Goal: Communication & Community: Participate in discussion

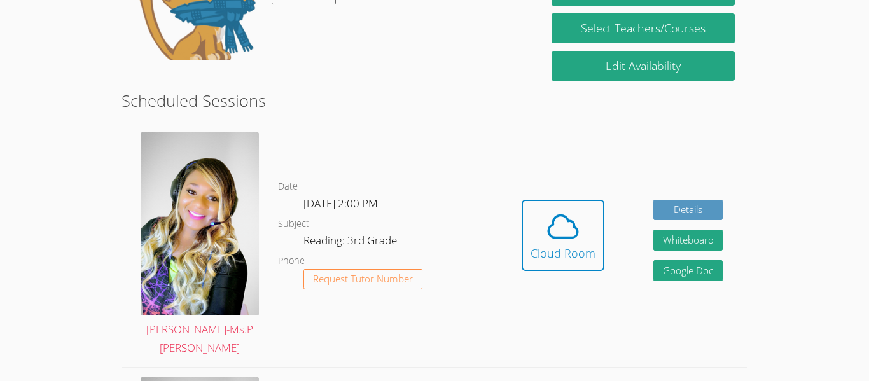
scroll to position [274, 0]
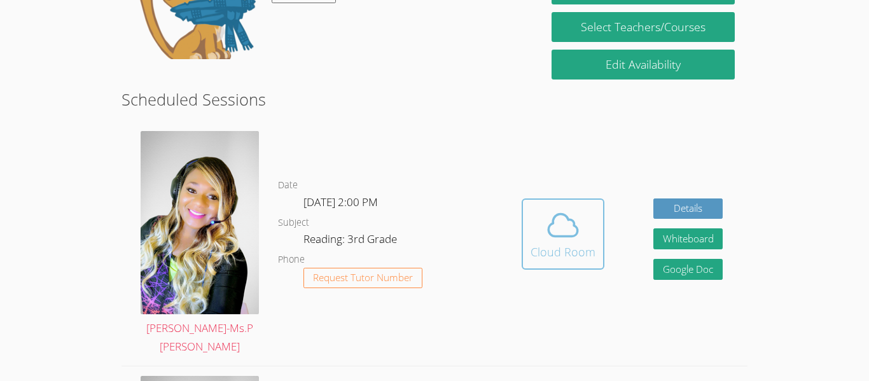
click at [564, 243] on div "Cloud Room" at bounding box center [563, 252] width 65 height 18
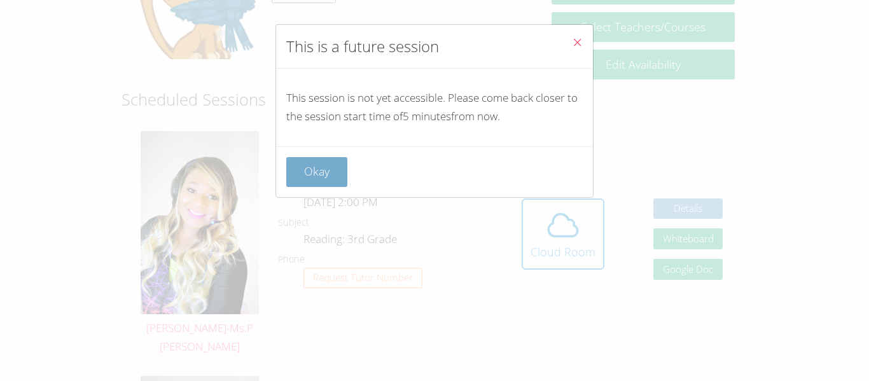
click at [330, 167] on button "Okay" at bounding box center [316, 172] width 61 height 30
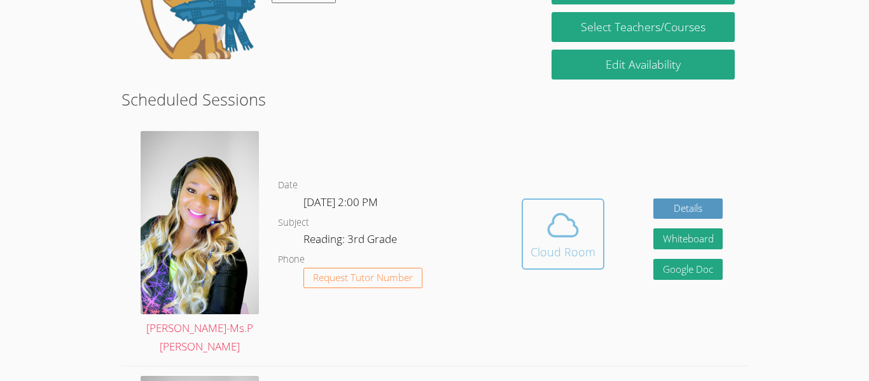
click at [571, 232] on icon at bounding box center [563, 225] width 36 height 36
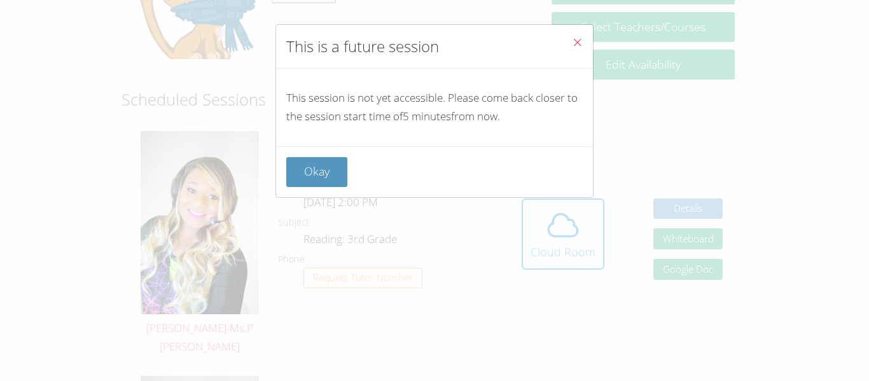
click at [575, 41] on icon "Close" at bounding box center [577, 42] width 11 height 11
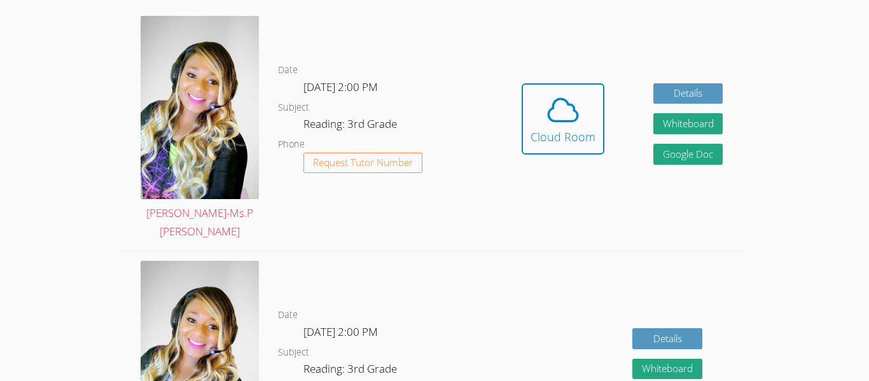
scroll to position [389, 0]
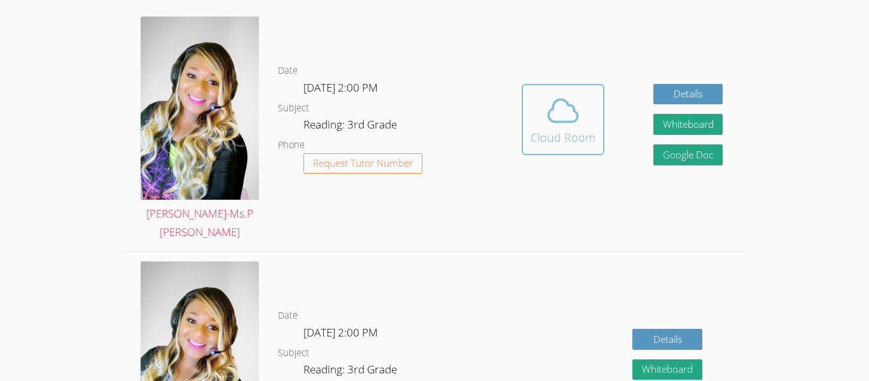
click at [566, 113] on icon at bounding box center [563, 111] width 29 height 22
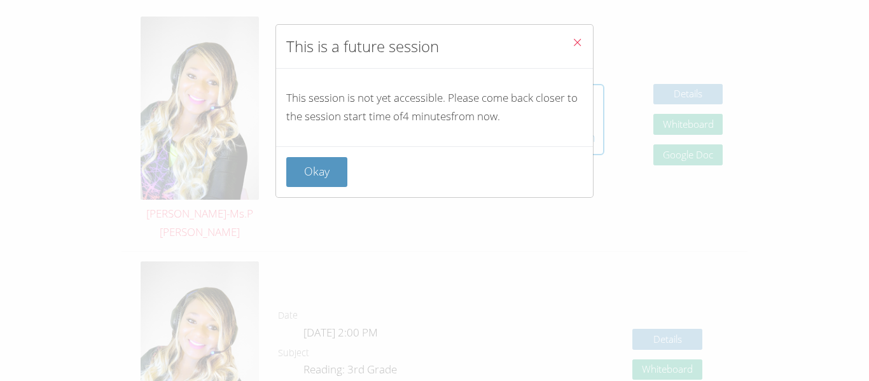
click at [580, 39] on icon "Close" at bounding box center [577, 42] width 11 height 11
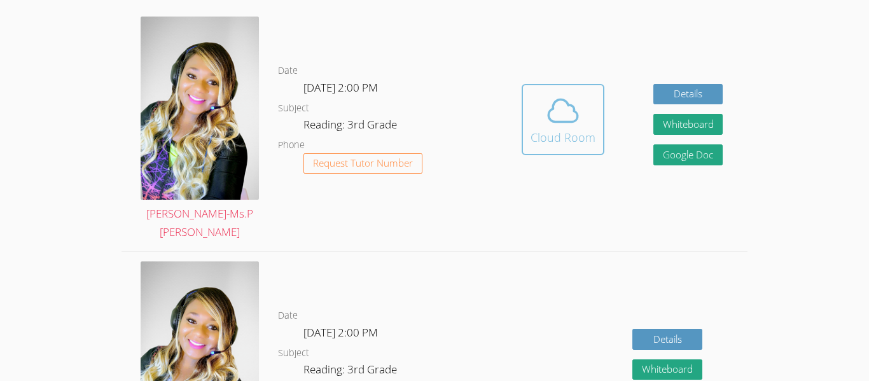
click at [564, 130] on div "Cloud Room" at bounding box center [563, 138] width 65 height 18
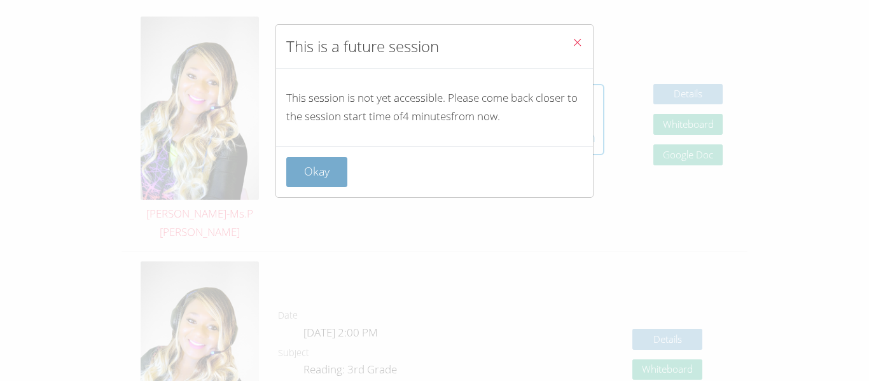
click at [326, 169] on button "Okay" at bounding box center [316, 172] width 61 height 30
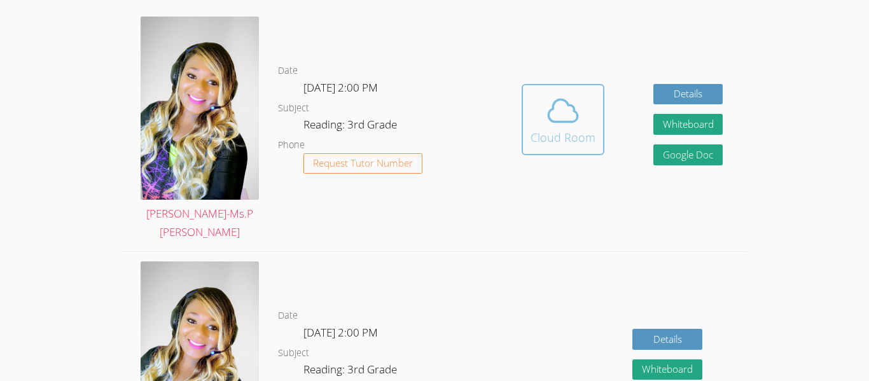
click at [549, 113] on icon at bounding box center [563, 111] width 36 height 36
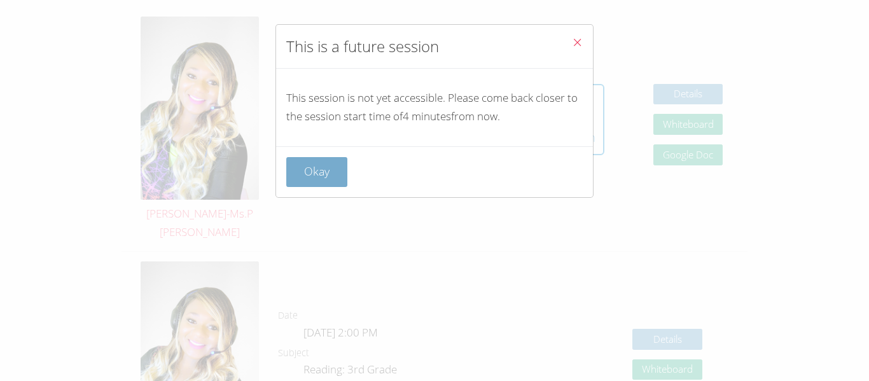
click at [302, 182] on button "Okay" at bounding box center [316, 172] width 61 height 30
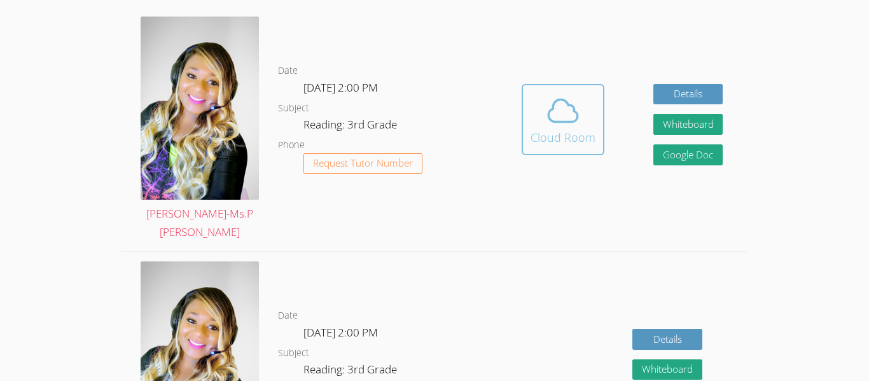
click at [564, 118] on icon at bounding box center [563, 111] width 36 height 36
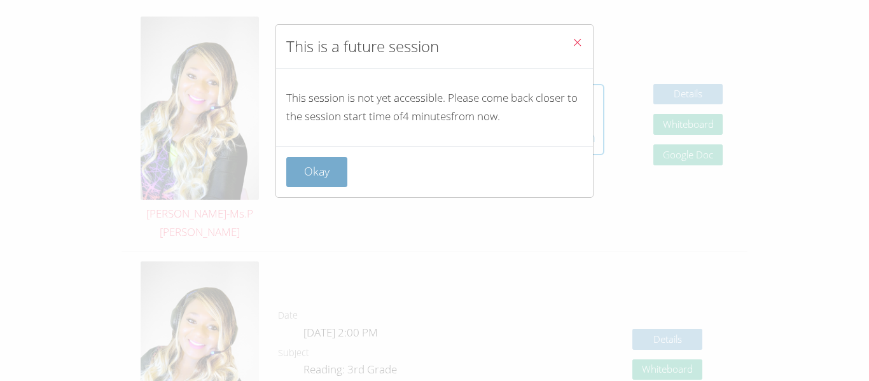
click at [326, 169] on button "Okay" at bounding box center [316, 172] width 61 height 30
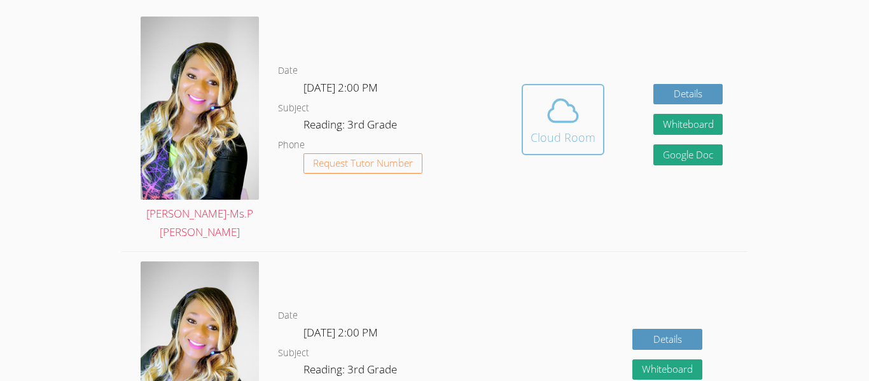
click at [554, 113] on icon at bounding box center [563, 111] width 29 height 22
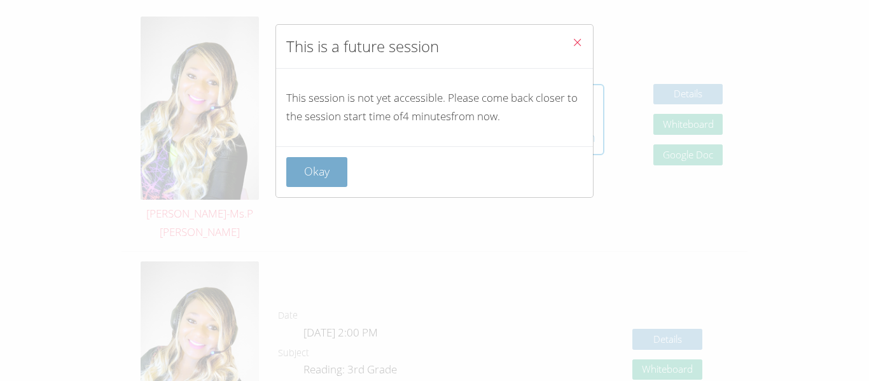
click at [308, 185] on button "Okay" at bounding box center [316, 172] width 61 height 30
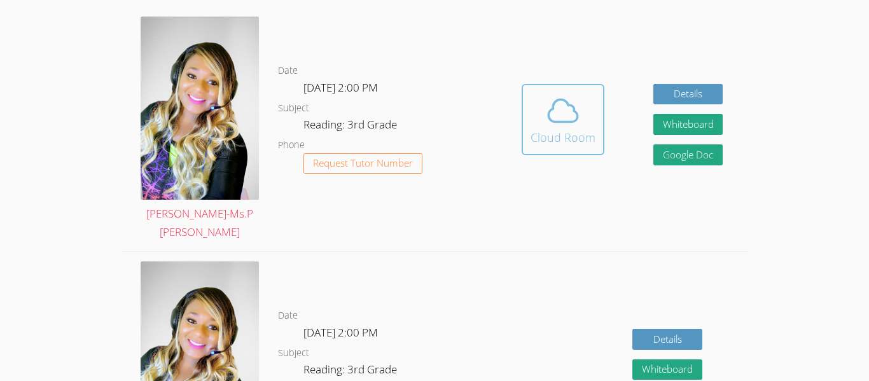
click at [562, 134] on div "Cloud Room" at bounding box center [563, 138] width 65 height 18
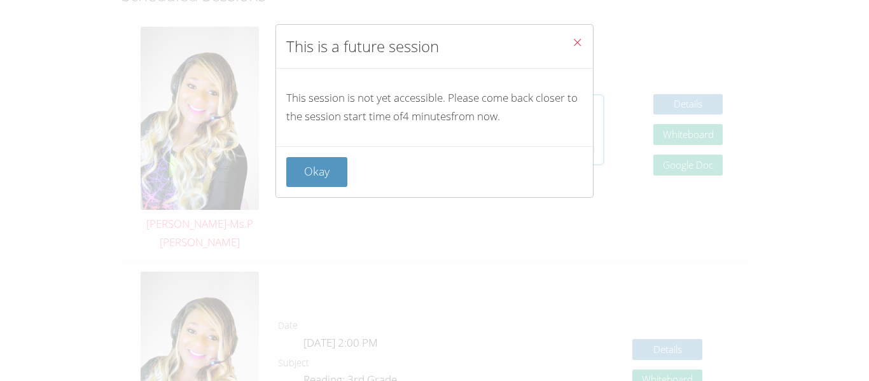
scroll to position [376, 0]
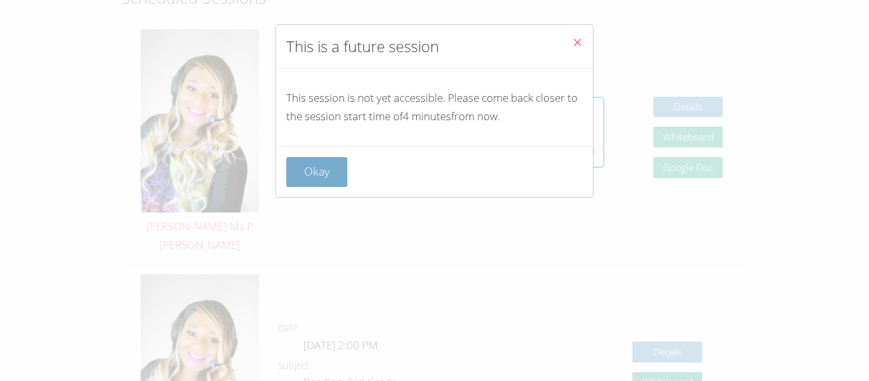
click at [338, 172] on button "Okay" at bounding box center [316, 172] width 61 height 30
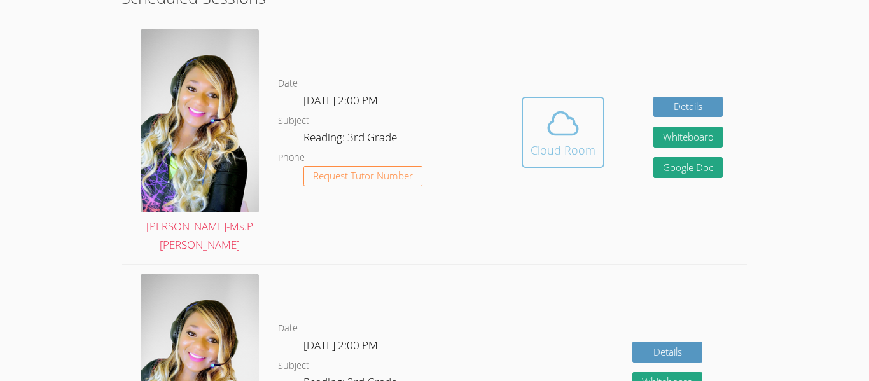
click at [529, 130] on button "Cloud Room" at bounding box center [563, 132] width 83 height 71
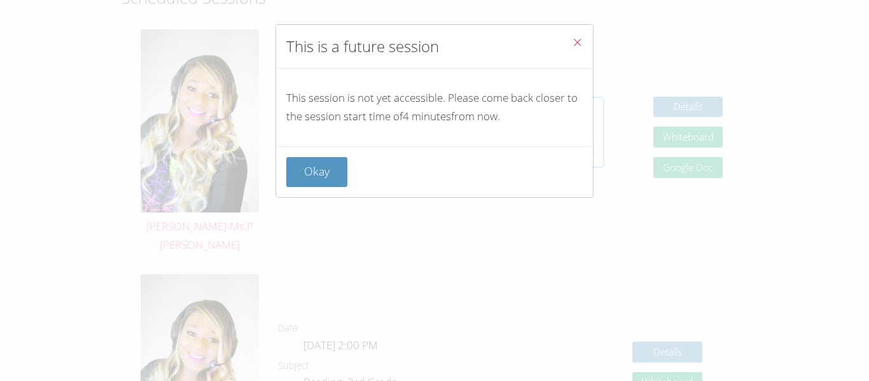
scroll to position [378, 0]
click at [327, 162] on button "Okay" at bounding box center [316, 172] width 61 height 30
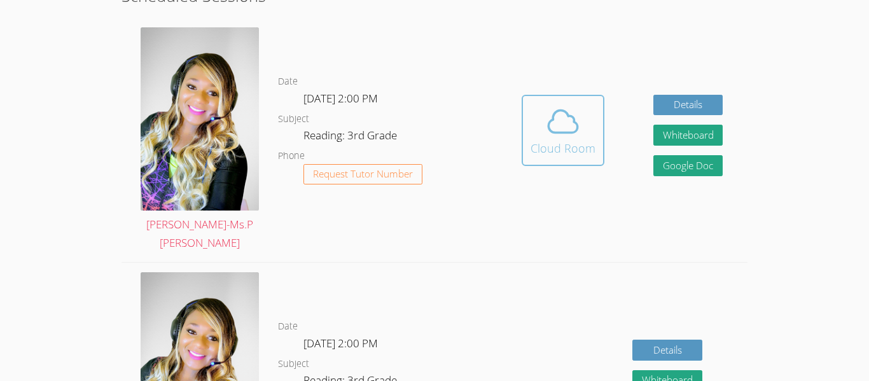
click at [524, 102] on button "Cloud Room" at bounding box center [563, 130] width 83 height 71
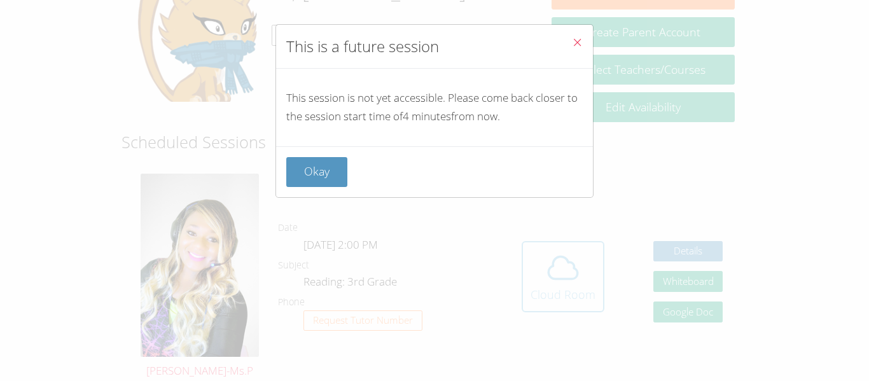
scroll to position [230, 0]
click at [318, 171] on button "Okay" at bounding box center [316, 172] width 61 height 30
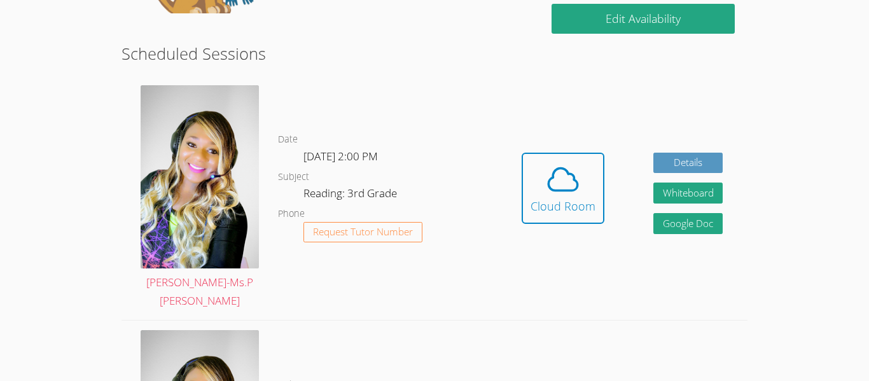
scroll to position [321, 0]
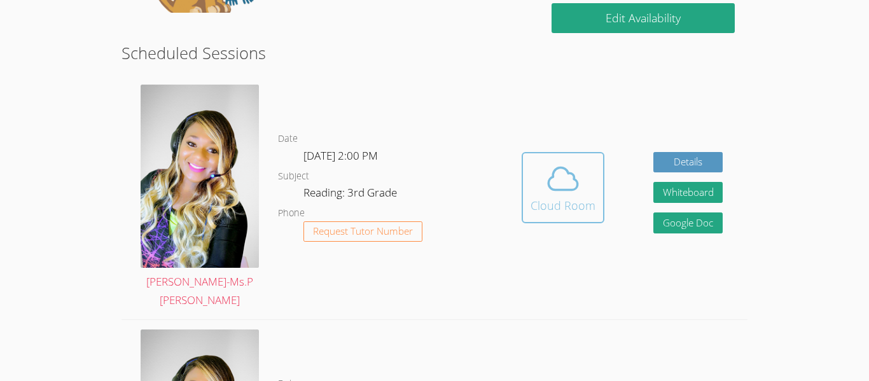
click at [564, 162] on icon at bounding box center [563, 179] width 36 height 36
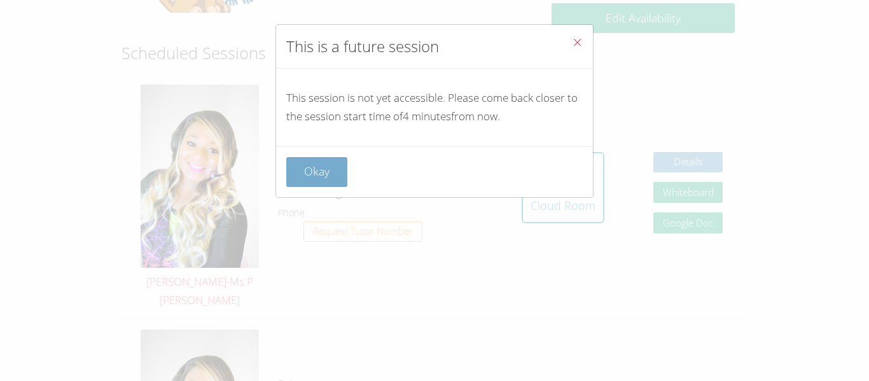
click at [312, 167] on button "Okay" at bounding box center [316, 172] width 61 height 30
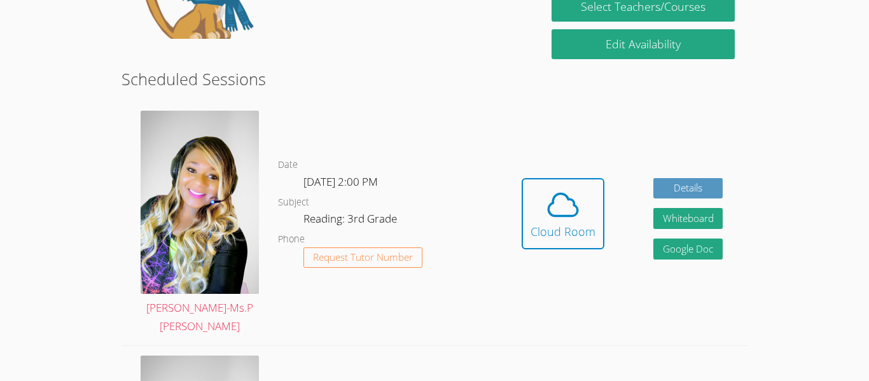
scroll to position [289, 0]
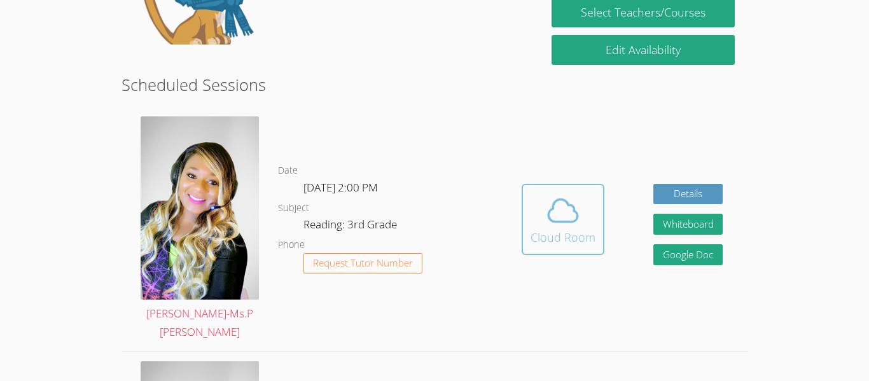
click at [557, 204] on icon at bounding box center [563, 211] width 36 height 36
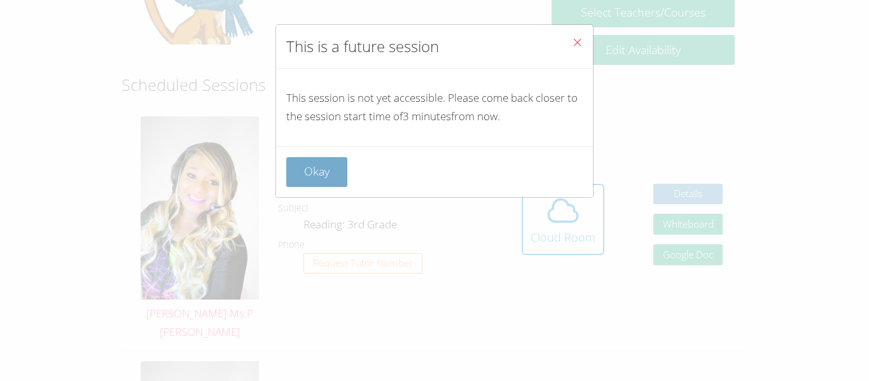
click at [322, 178] on button "Okay" at bounding box center [316, 172] width 61 height 30
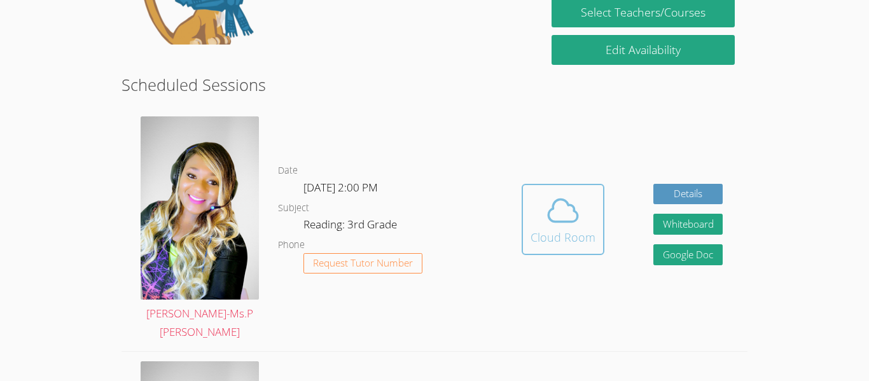
click at [588, 202] on span at bounding box center [563, 211] width 65 height 36
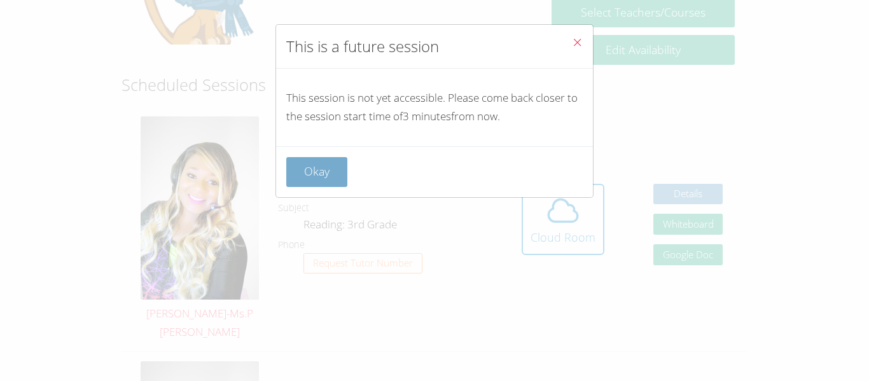
click at [327, 178] on button "Okay" at bounding box center [316, 172] width 61 height 30
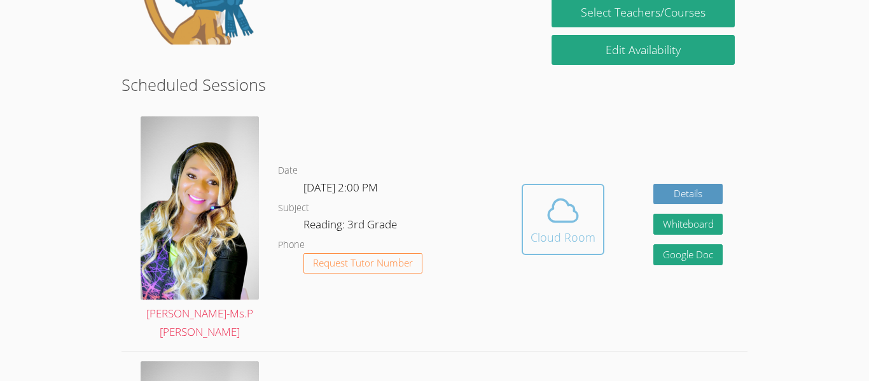
click at [587, 218] on span at bounding box center [563, 211] width 65 height 36
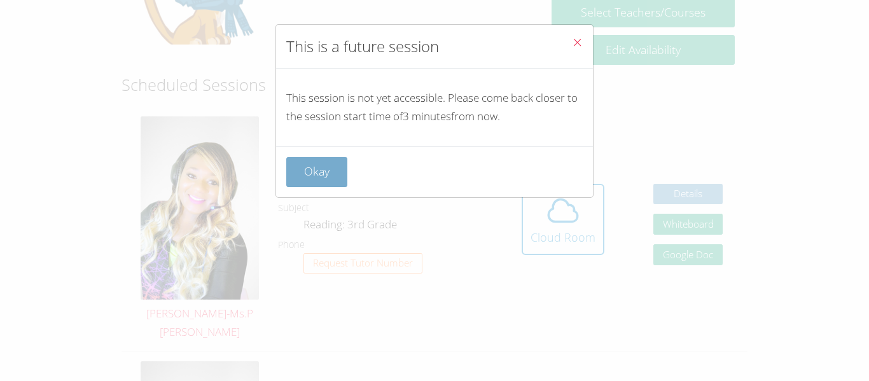
click at [321, 170] on button "Okay" at bounding box center [316, 172] width 61 height 30
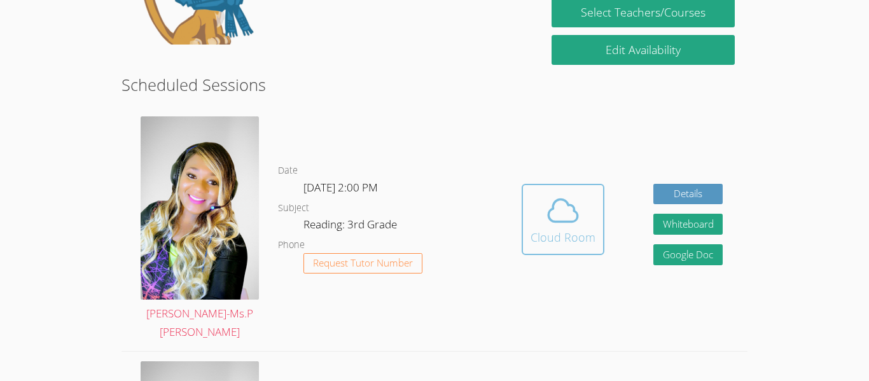
click at [566, 207] on icon at bounding box center [563, 211] width 36 height 36
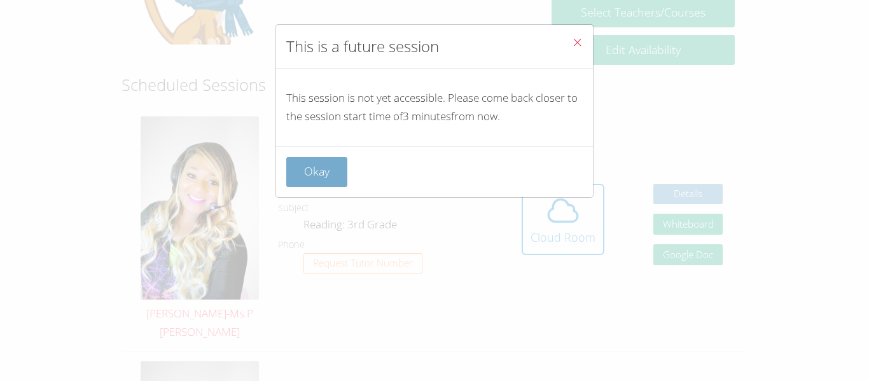
click at [320, 172] on button "Okay" at bounding box center [316, 172] width 61 height 30
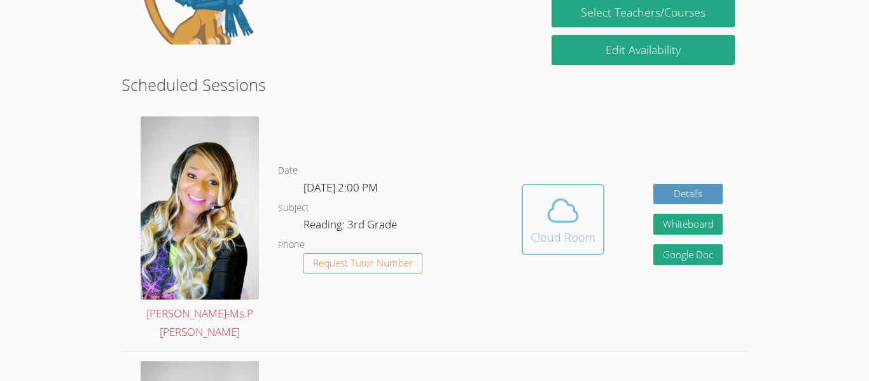
click at [566, 228] on div "Cloud Room" at bounding box center [563, 237] width 65 height 18
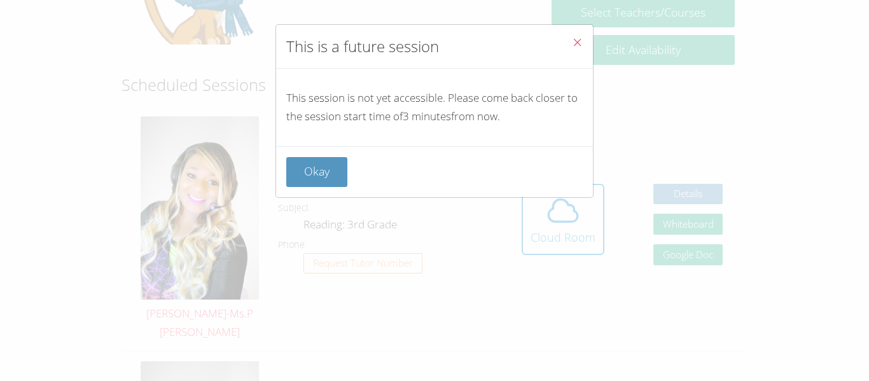
click at [573, 48] on span "Close" at bounding box center [577, 43] width 11 height 15
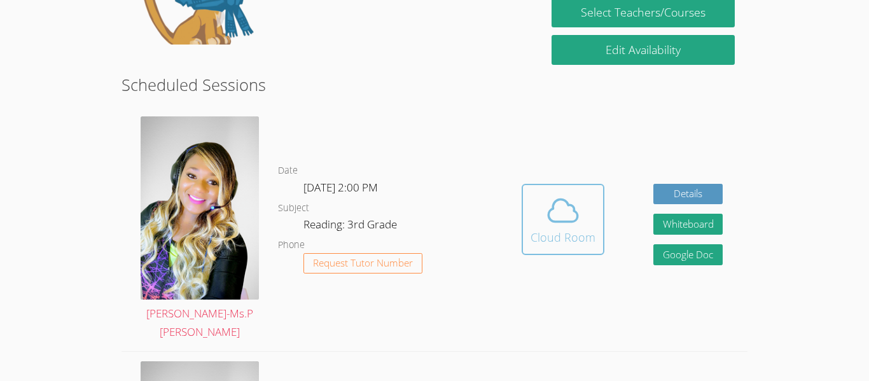
click at [559, 211] on icon at bounding box center [563, 211] width 36 height 36
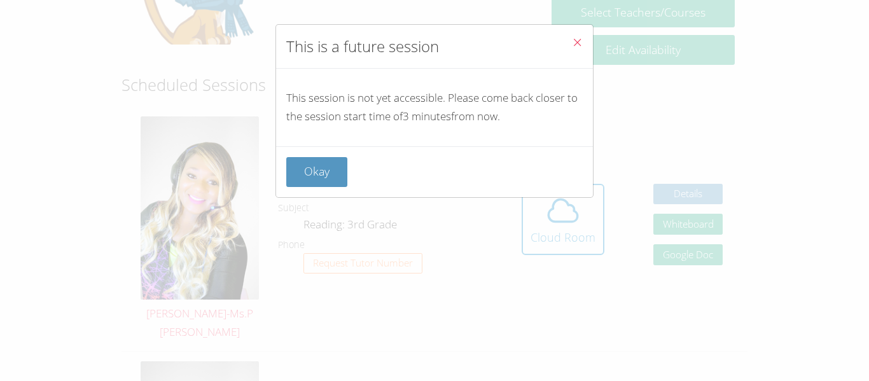
click at [570, 39] on button "Close" at bounding box center [577, 44] width 31 height 39
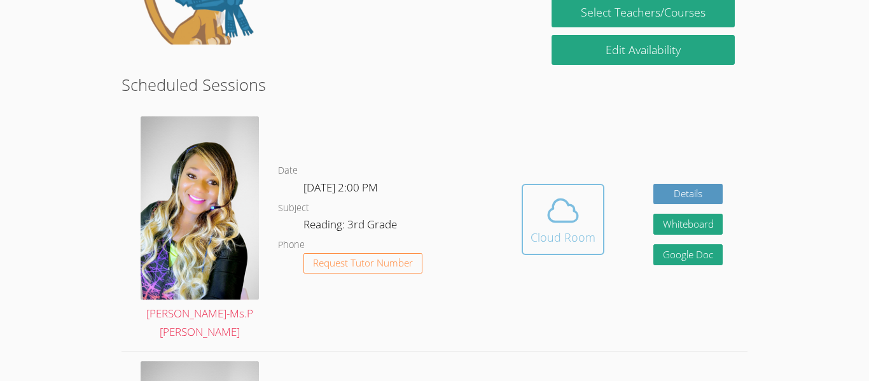
click at [563, 239] on button "Cloud Room" at bounding box center [563, 219] width 83 height 71
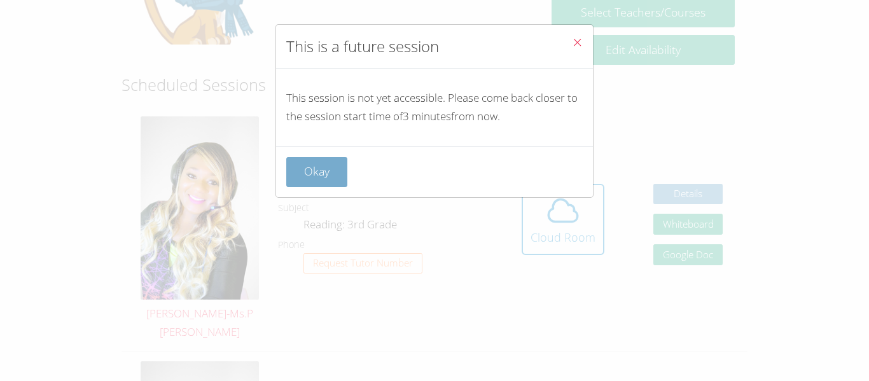
click at [314, 171] on button "Okay" at bounding box center [316, 172] width 61 height 30
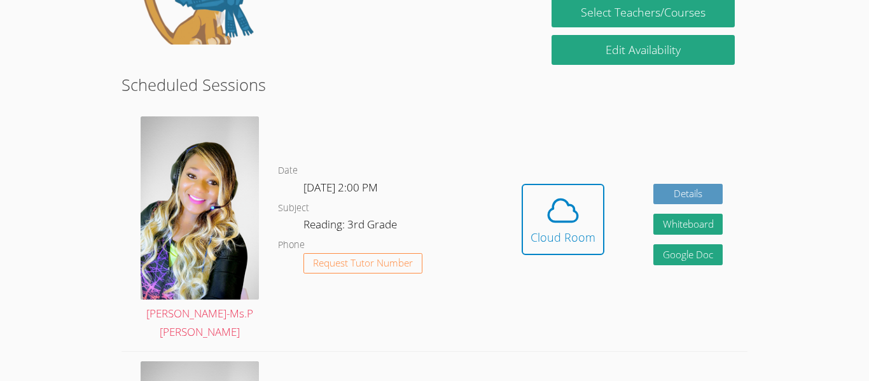
click at [563, 239] on button "Cloud Room" at bounding box center [563, 219] width 83 height 71
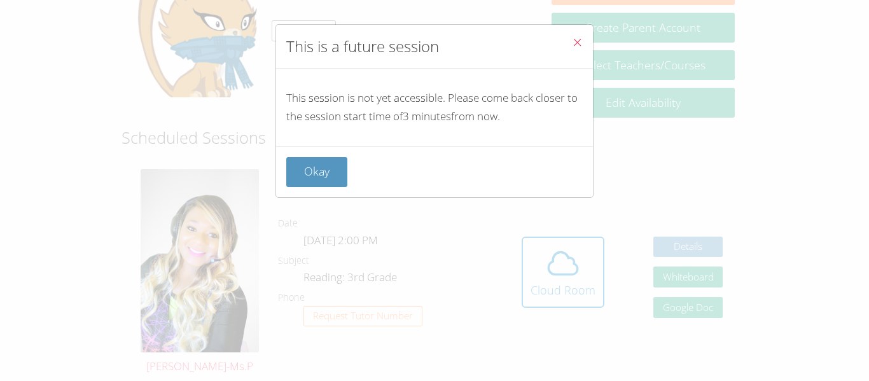
scroll to position [232, 0]
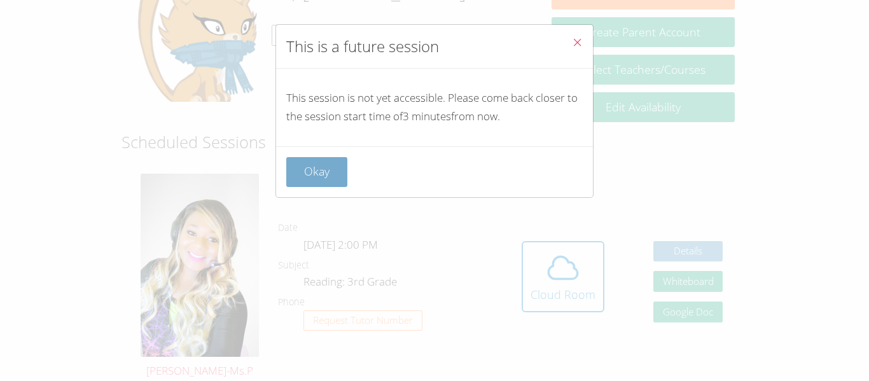
click at [308, 178] on button "Okay" at bounding box center [316, 172] width 61 height 30
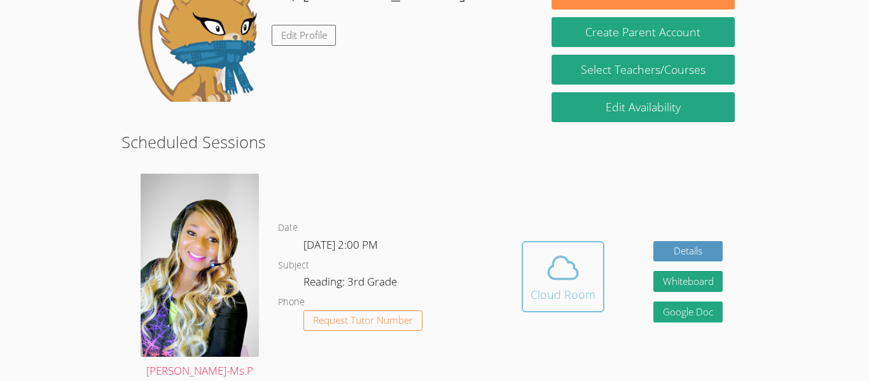
click at [566, 257] on icon at bounding box center [563, 268] width 29 height 22
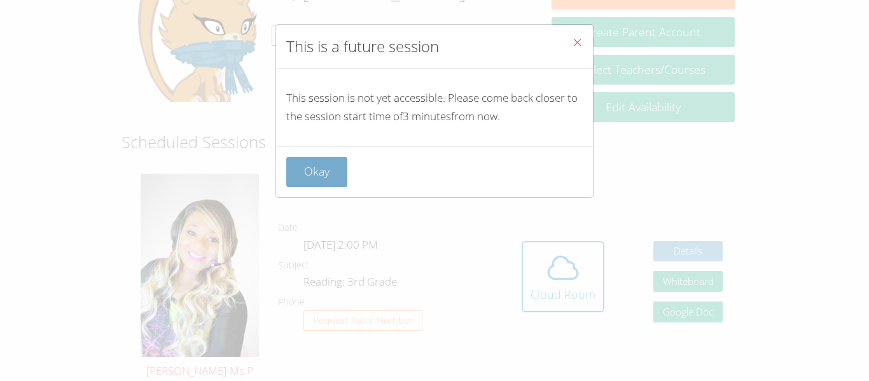
click at [312, 173] on button "Okay" at bounding box center [316, 172] width 61 height 30
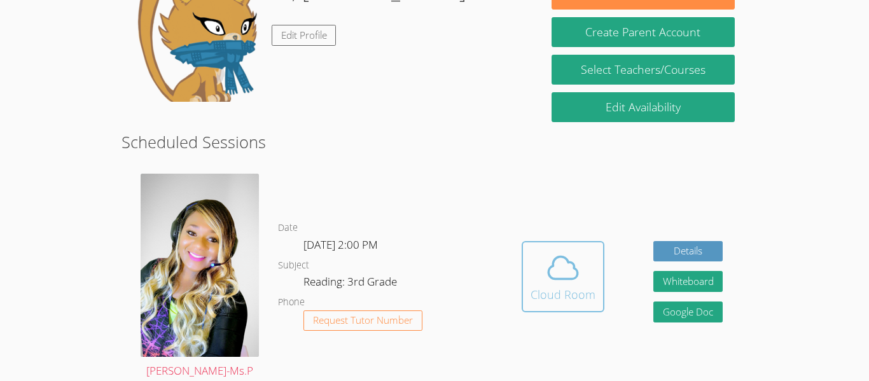
click at [566, 257] on icon at bounding box center [563, 268] width 29 height 22
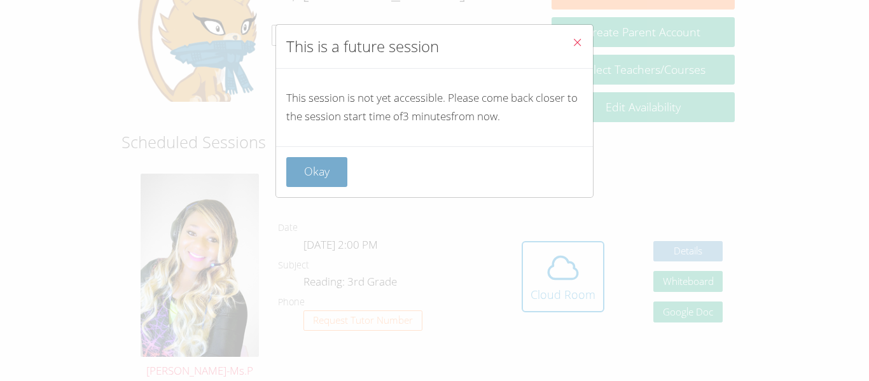
click at [311, 175] on button "Okay" at bounding box center [316, 172] width 61 height 30
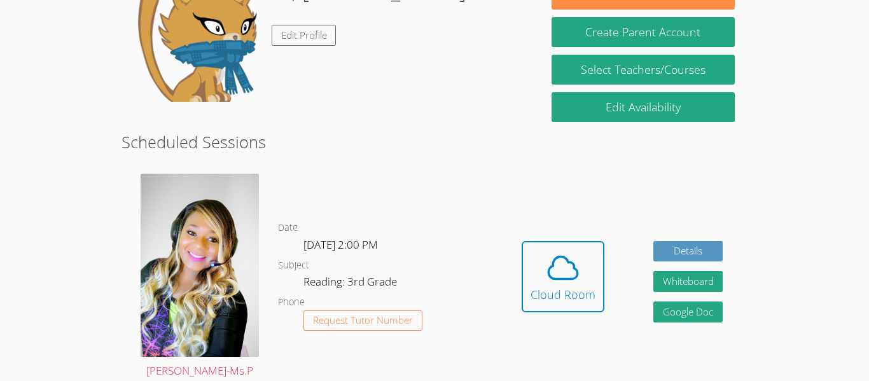
click at [566, 257] on icon at bounding box center [563, 268] width 29 height 22
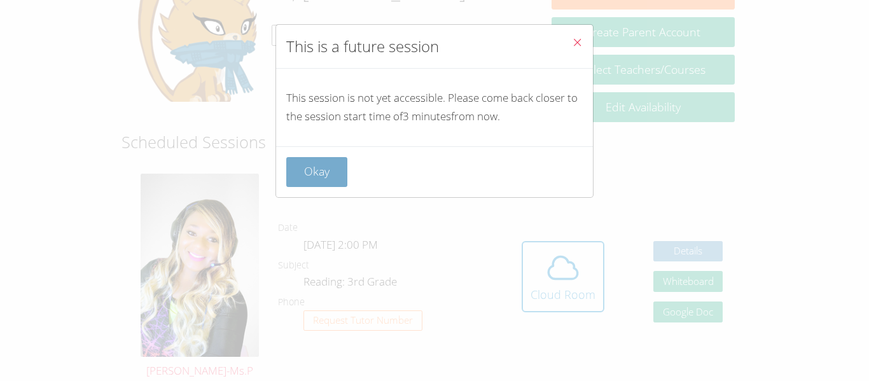
click at [304, 183] on button "Okay" at bounding box center [316, 172] width 61 height 30
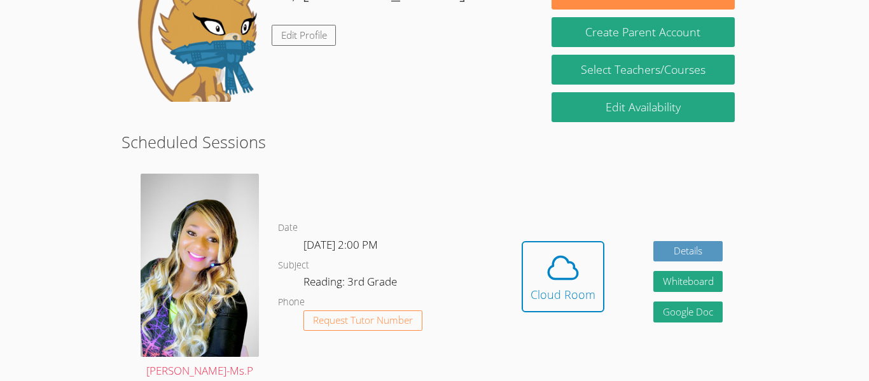
click at [566, 257] on icon at bounding box center [563, 268] width 29 height 22
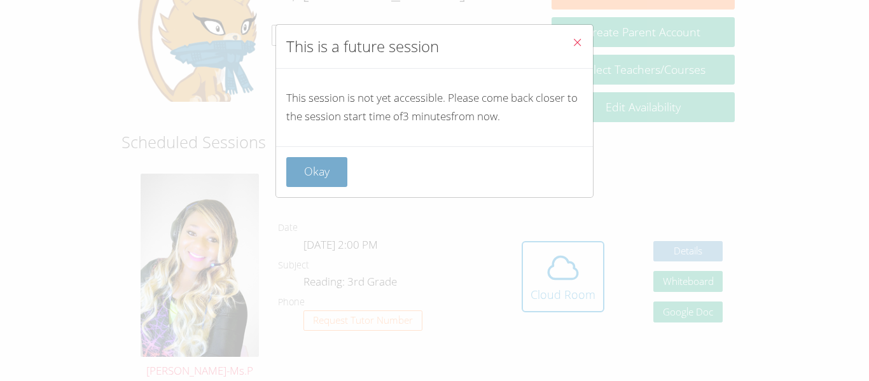
click at [311, 173] on button "Okay" at bounding box center [316, 172] width 61 height 30
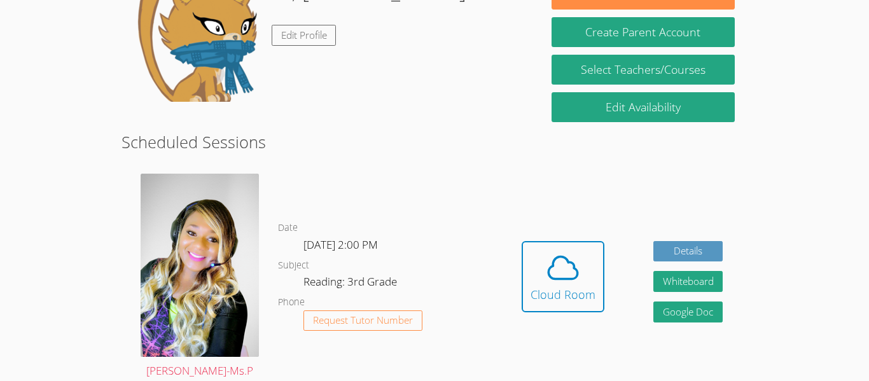
click at [566, 257] on icon at bounding box center [563, 268] width 29 height 22
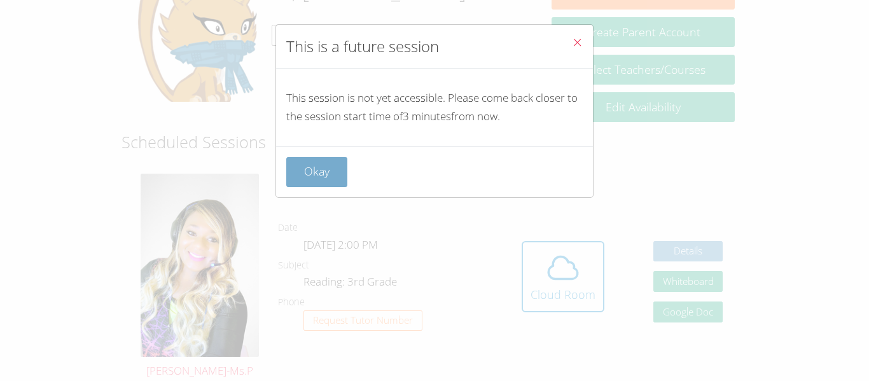
click at [311, 174] on button "Okay" at bounding box center [316, 172] width 61 height 30
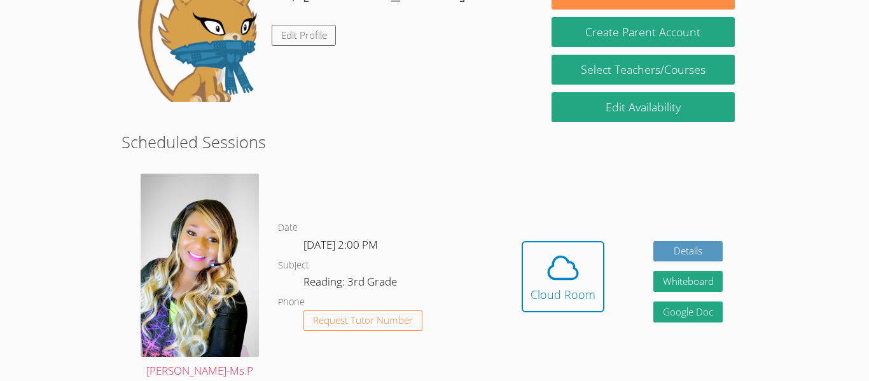
click at [566, 257] on icon at bounding box center [563, 268] width 29 height 22
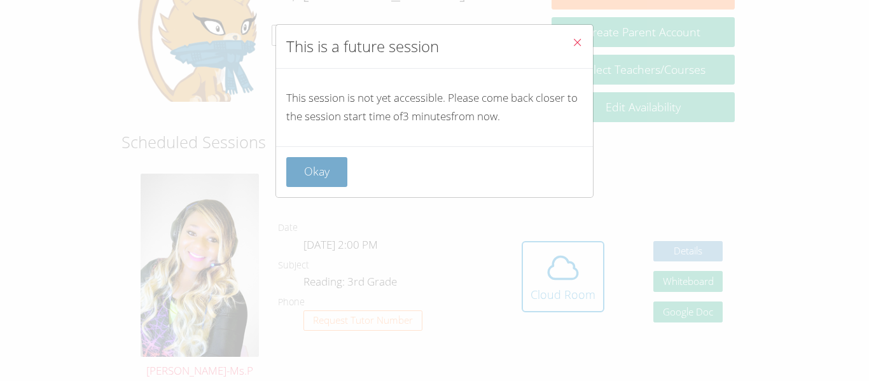
click at [304, 176] on button "Okay" at bounding box center [316, 172] width 61 height 30
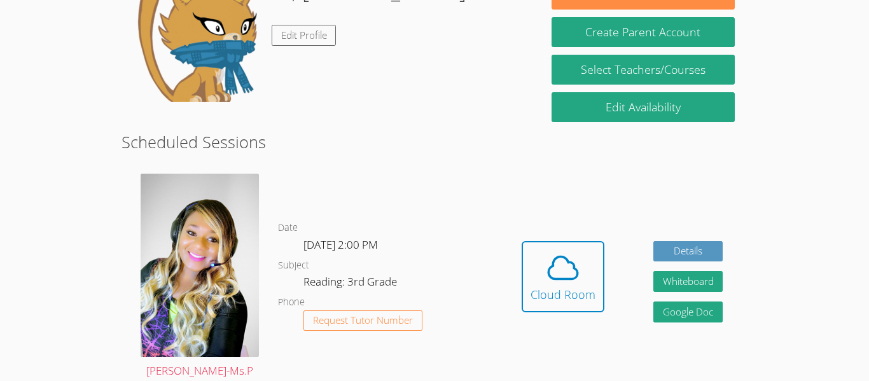
click at [566, 257] on icon at bounding box center [563, 268] width 29 height 22
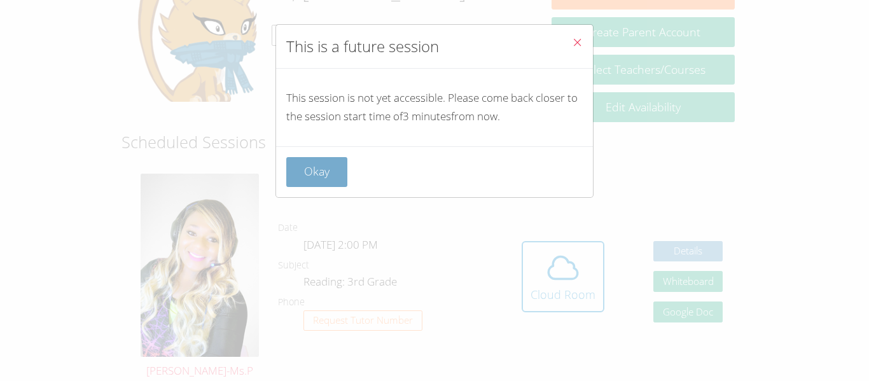
click at [302, 166] on button "Okay" at bounding box center [316, 172] width 61 height 30
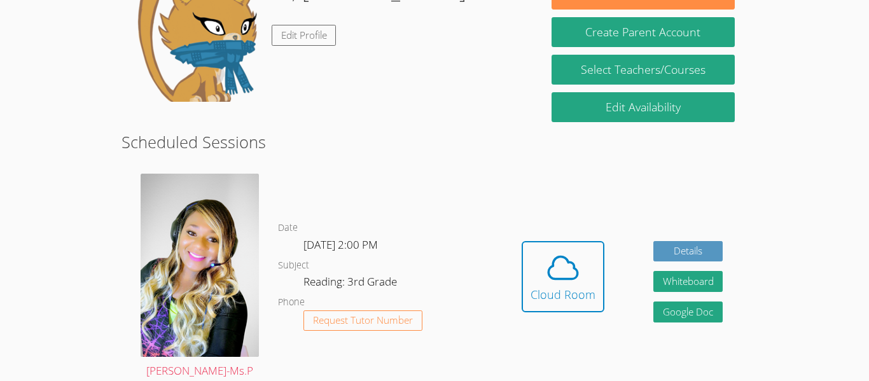
click at [566, 257] on icon at bounding box center [563, 268] width 29 height 22
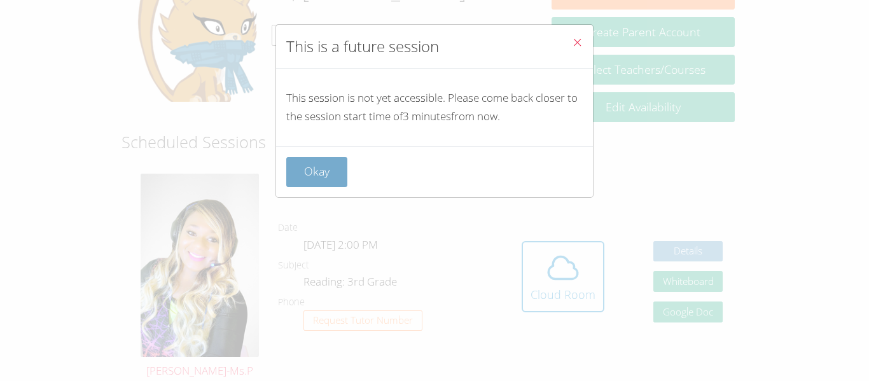
click at [304, 162] on button "Okay" at bounding box center [316, 172] width 61 height 30
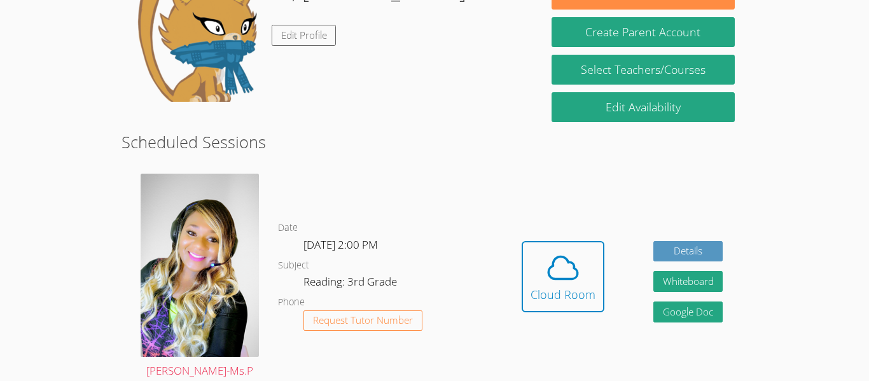
click at [566, 257] on icon at bounding box center [563, 268] width 29 height 22
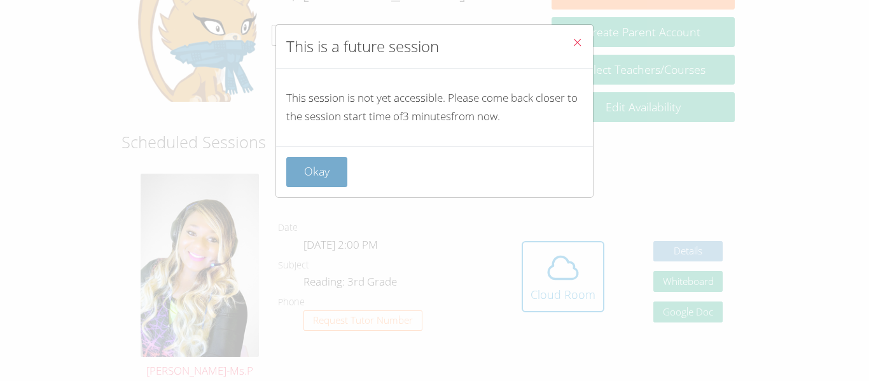
click at [306, 165] on button "Okay" at bounding box center [316, 172] width 61 height 30
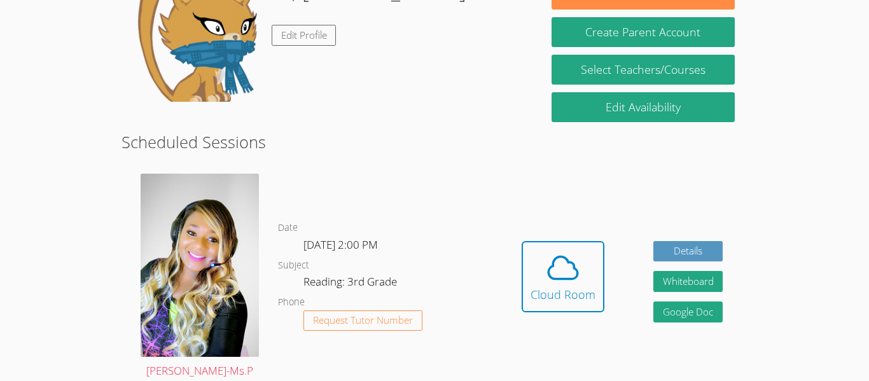
click at [566, 257] on icon at bounding box center [563, 268] width 29 height 22
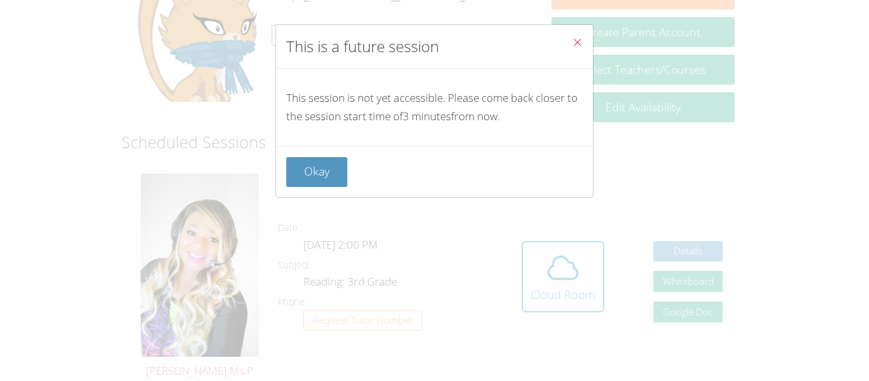
click at [566, 251] on div "This is a future session This session is not yet accessible. Please come back c…" at bounding box center [434, 190] width 869 height 381
click at [314, 167] on button "Okay" at bounding box center [316, 172] width 61 height 30
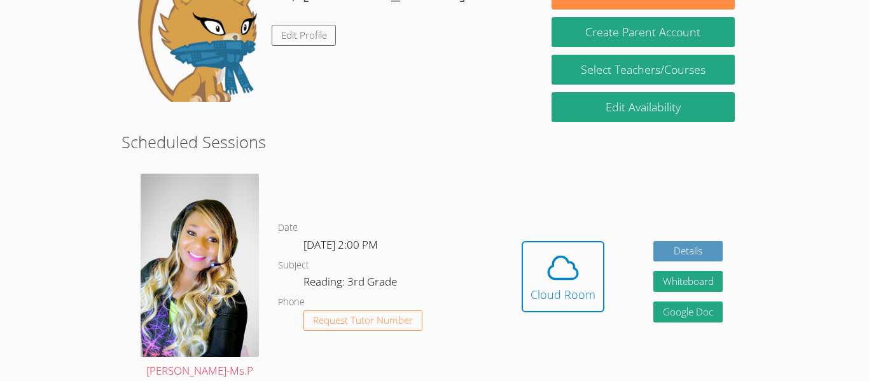
click at [566, 257] on icon at bounding box center [563, 268] width 29 height 22
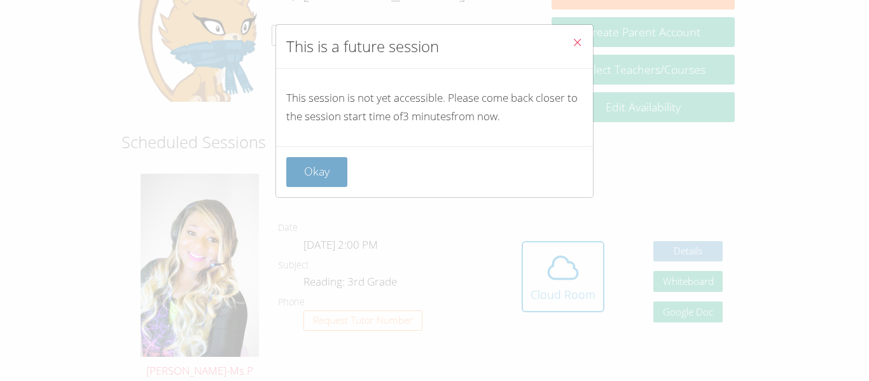
click at [326, 159] on button "Okay" at bounding box center [316, 172] width 61 height 30
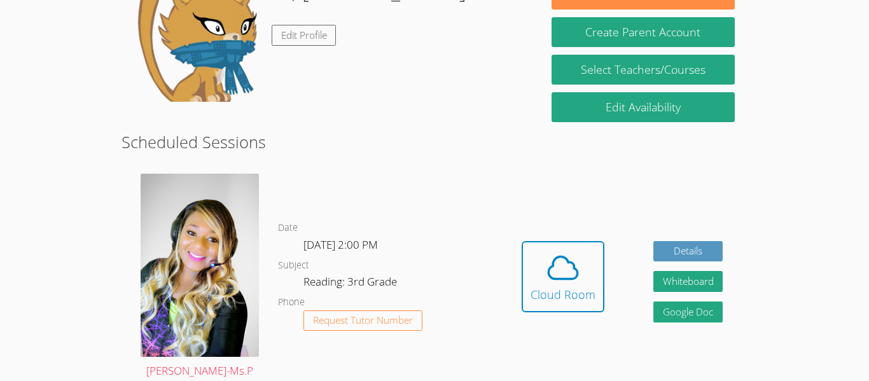
click at [566, 257] on icon at bounding box center [563, 268] width 29 height 22
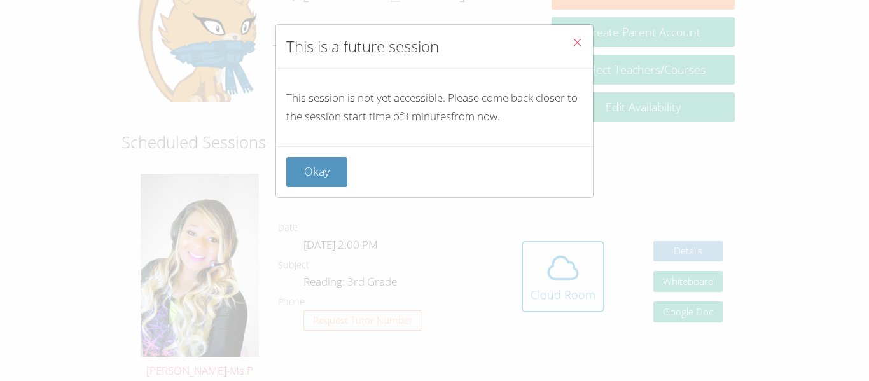
click at [566, 251] on div "This is a future session This session is not yet accessible. Please come back c…" at bounding box center [434, 190] width 869 height 381
click at [326, 176] on button "Okay" at bounding box center [316, 172] width 61 height 30
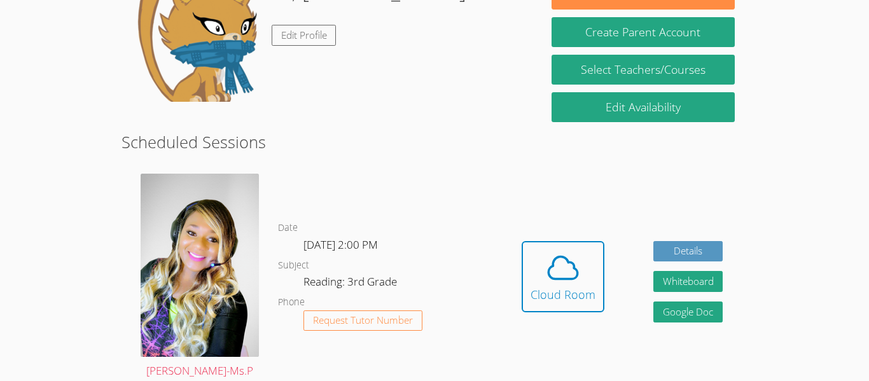
click at [566, 257] on icon at bounding box center [563, 268] width 29 height 22
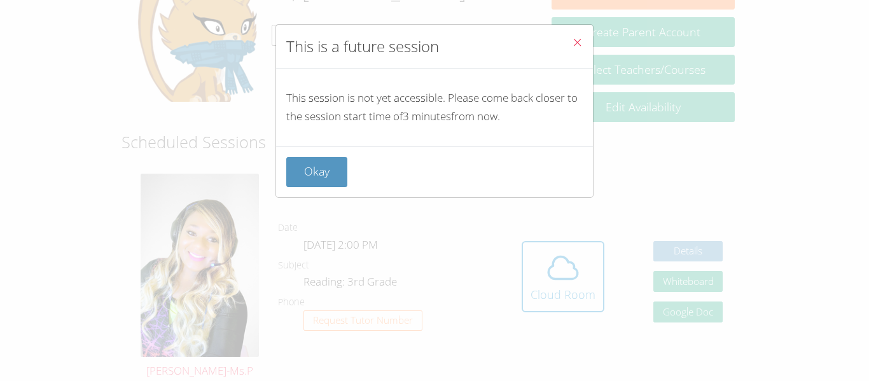
click at [566, 251] on div "This is a future session This session is not yet accessible. Please come back c…" at bounding box center [434, 190] width 869 height 381
click at [322, 183] on button "Okay" at bounding box center [316, 172] width 61 height 30
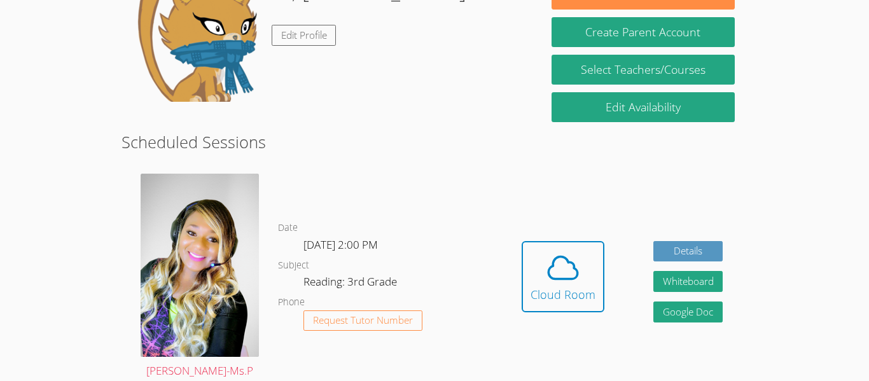
click at [566, 257] on icon at bounding box center [563, 268] width 29 height 22
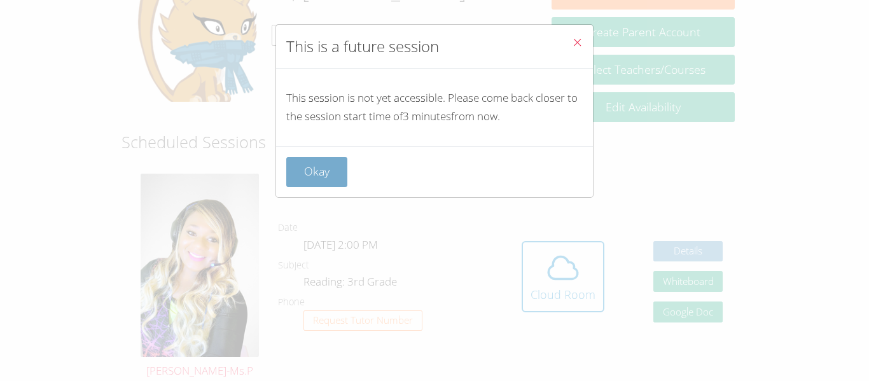
click at [304, 182] on button "Okay" at bounding box center [316, 172] width 61 height 30
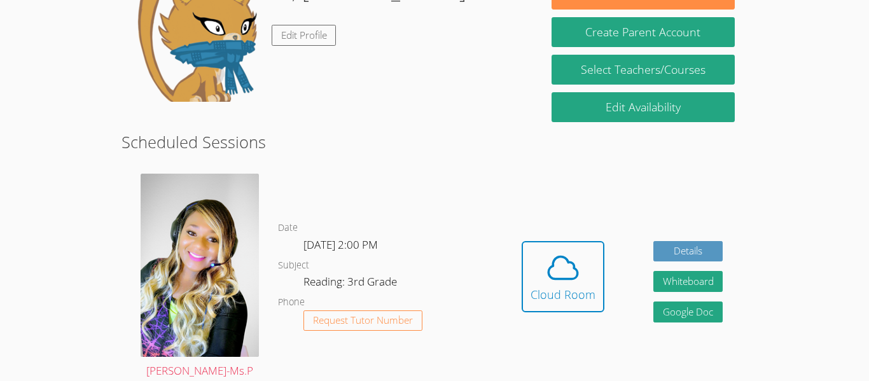
click at [566, 257] on icon at bounding box center [563, 268] width 29 height 22
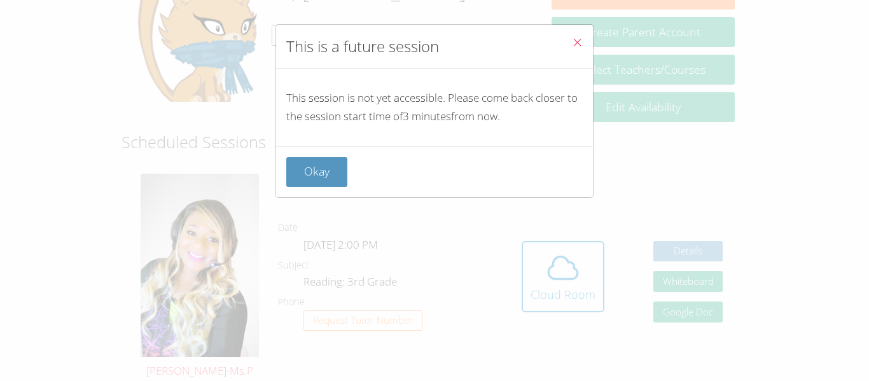
click at [576, 45] on icon "Close" at bounding box center [577, 42] width 11 height 11
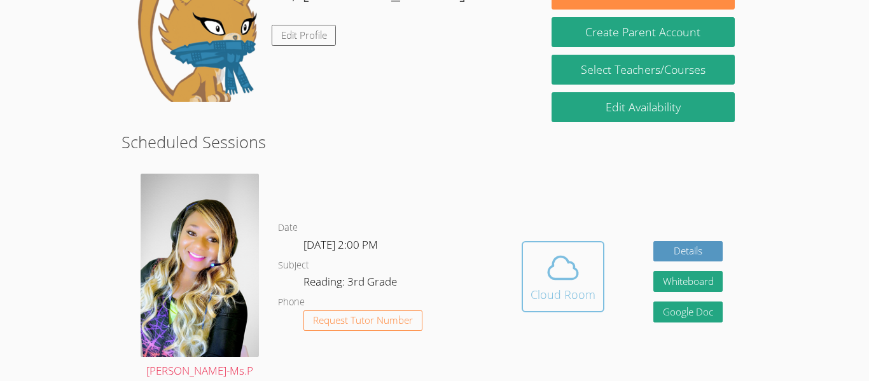
click at [571, 263] on icon at bounding box center [563, 268] width 36 height 36
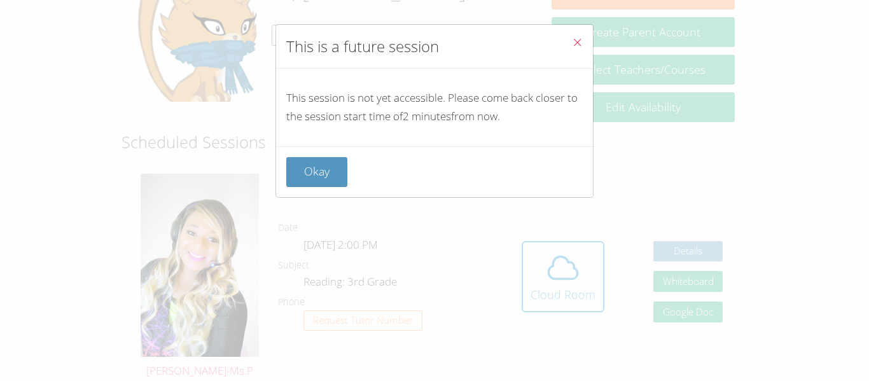
click at [582, 43] on icon "Close" at bounding box center [577, 42] width 11 height 11
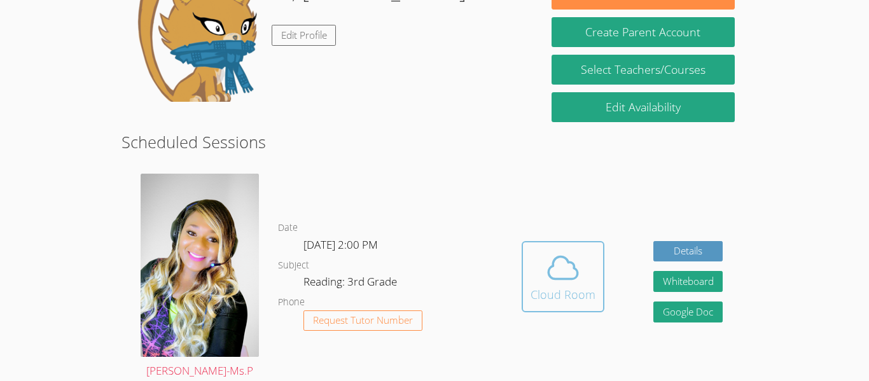
click at [601, 247] on button "Cloud Room" at bounding box center [563, 276] width 83 height 71
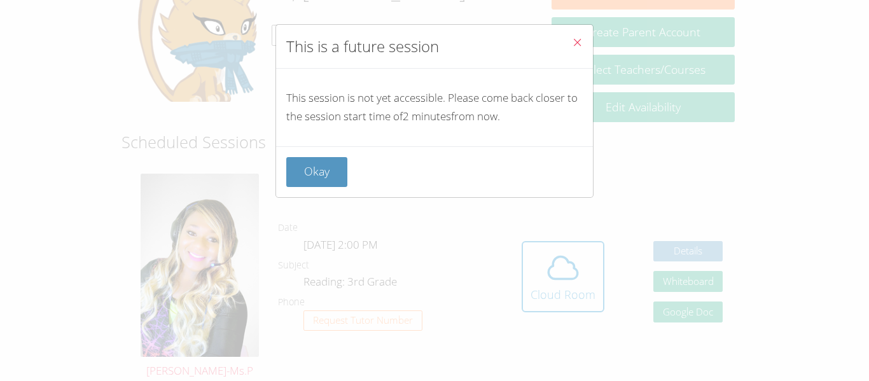
click at [582, 31] on button "Close" at bounding box center [577, 44] width 31 height 39
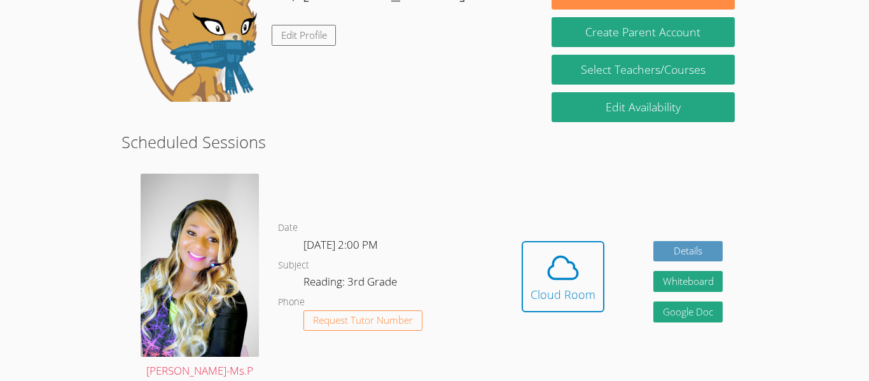
click at [552, 220] on div "Hidden Cloud Room Details Whiteboard Hidden Google Doc" at bounding box center [622, 286] width 250 height 244
click at [540, 273] on span at bounding box center [563, 268] width 65 height 36
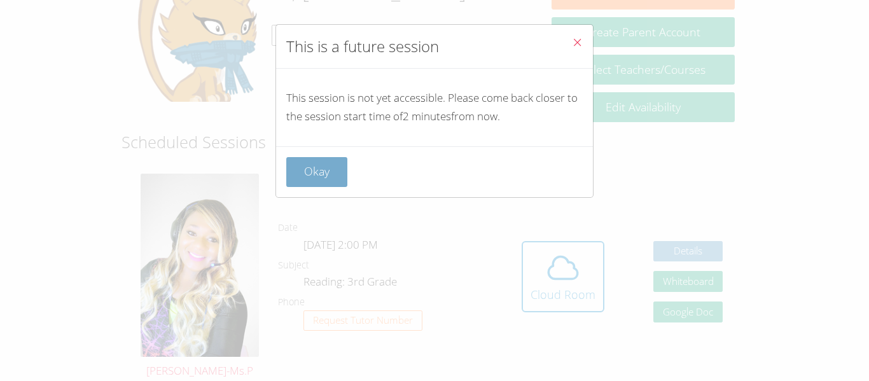
click at [316, 172] on button "Okay" at bounding box center [316, 172] width 61 height 30
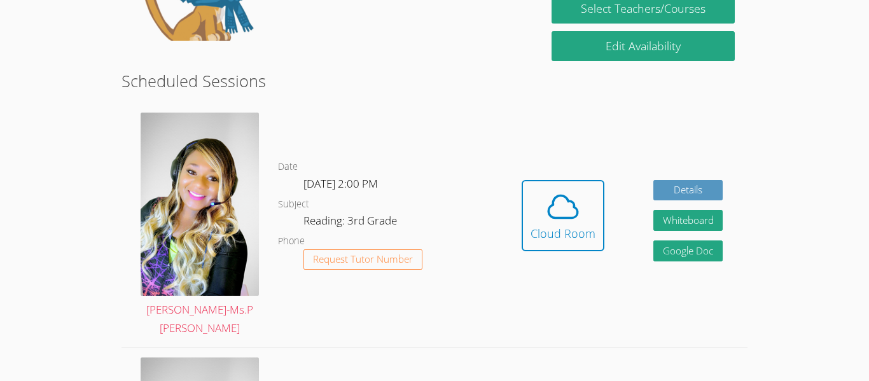
scroll to position [302, 0]
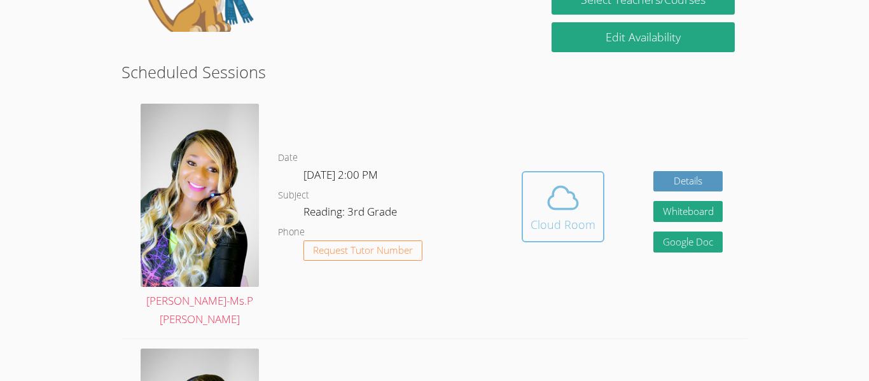
click at [550, 216] on div "Cloud Room" at bounding box center [563, 225] width 65 height 18
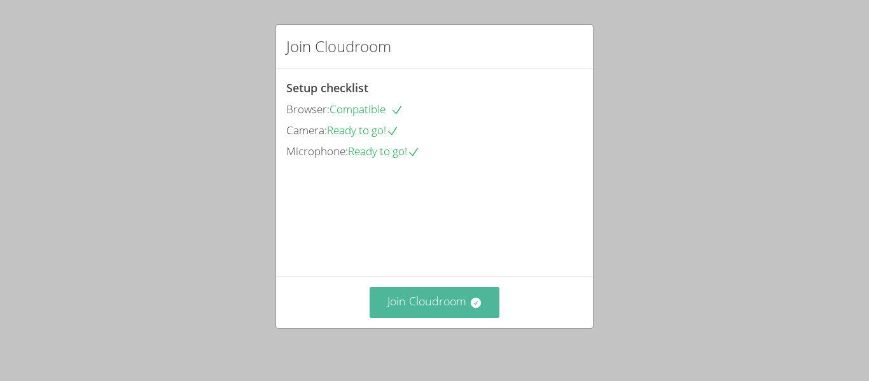
click at [461, 304] on button "Join Cloudroom" at bounding box center [435, 302] width 130 height 31
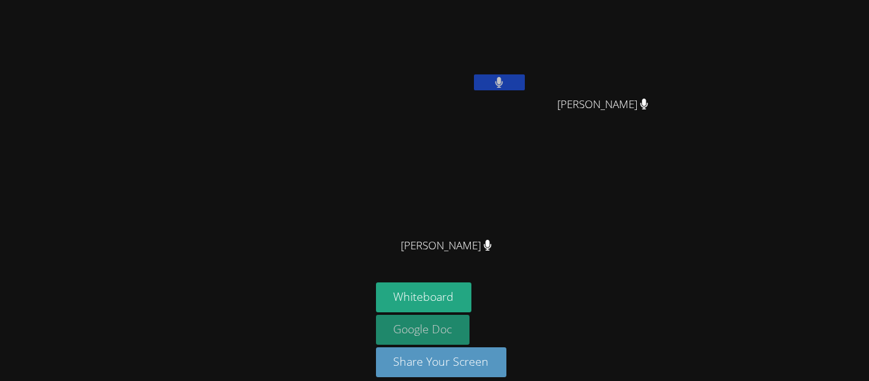
click at [468, 305] on button "Whiteboard" at bounding box center [424, 298] width 96 height 30
click at [573, 161] on div "JESUS RODRIGUEZ JAMES PENNINGTON JAMES PENNINGTON ABRAHAM DUARTE ABRAHAM DUARTE" at bounding box center [530, 143] width 308 height 277
drag, startPoint x: 573, startPoint y: 160, endPoint x: 568, endPoint y: 145, distance: 15.5
click at [568, 145] on div "JESUS RODRIGUEZ JAMES PENNINGTON JAMES PENNINGTON ABRAHAM DUARTE ABRAHAM DUARTE" at bounding box center [530, 143] width 308 height 277
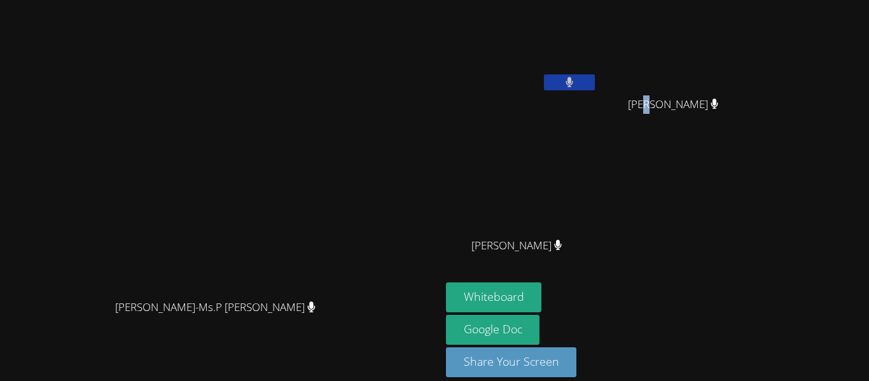
click at [200, 251] on video at bounding box center [220, 172] width 191 height 242
click at [542, 297] on button "Whiteboard" at bounding box center [494, 298] width 96 height 30
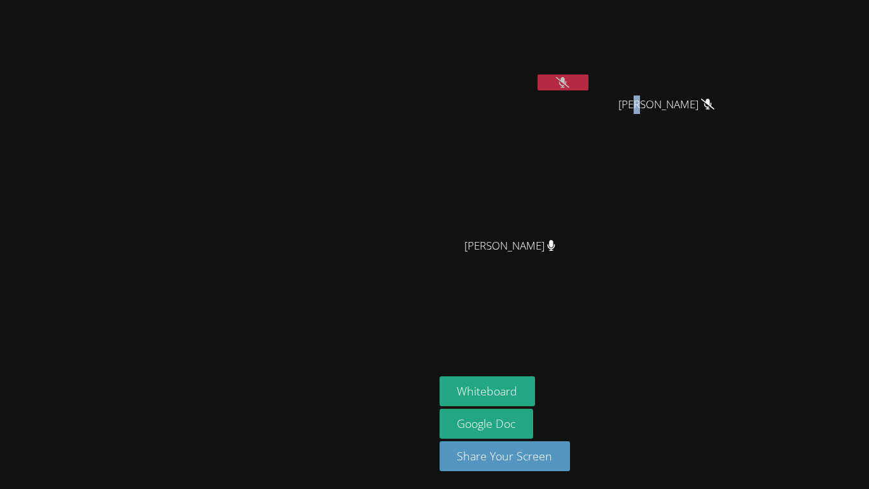
click at [589, 81] on button at bounding box center [563, 82] width 51 height 16
click at [567, 85] on icon at bounding box center [563, 82] width 8 height 11
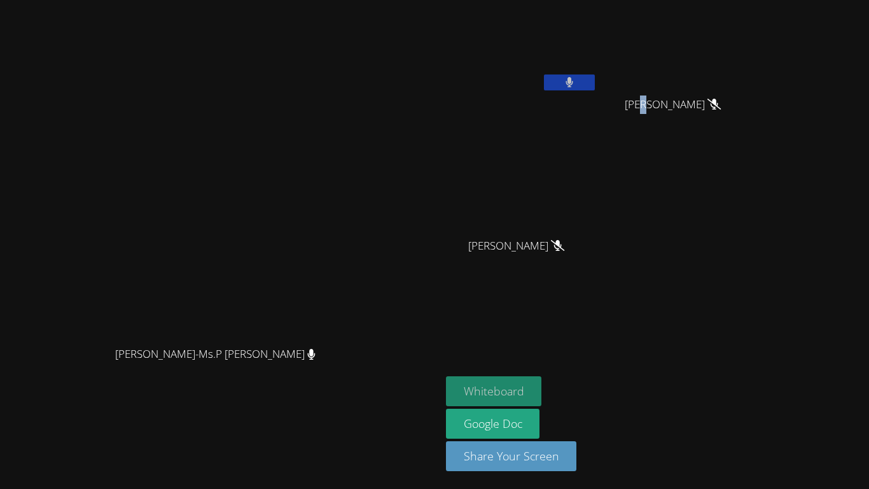
click at [542, 381] on button "Whiteboard" at bounding box center [494, 391] width 96 height 30
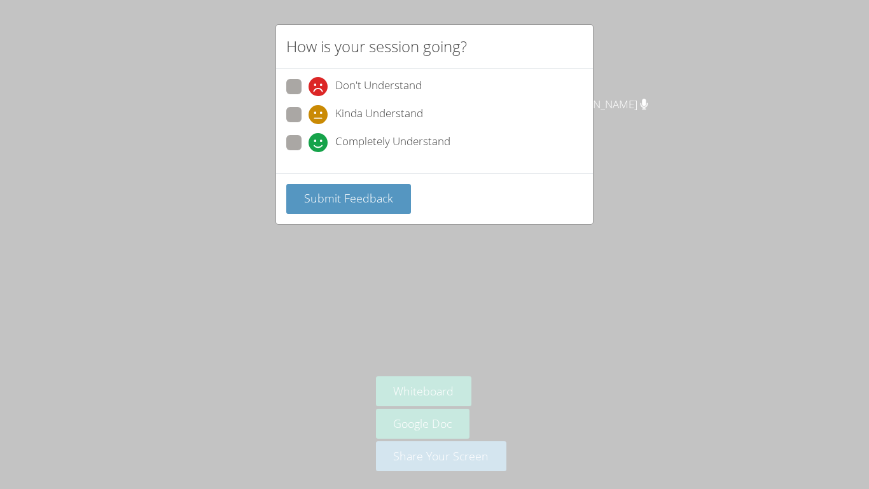
click at [325, 139] on icon at bounding box center [318, 142] width 19 height 19
click at [319, 139] on input "Completely Understand" at bounding box center [314, 140] width 11 height 11
radio input "true"
click at [349, 189] on button "Submit Feedback" at bounding box center [348, 199] width 125 height 30
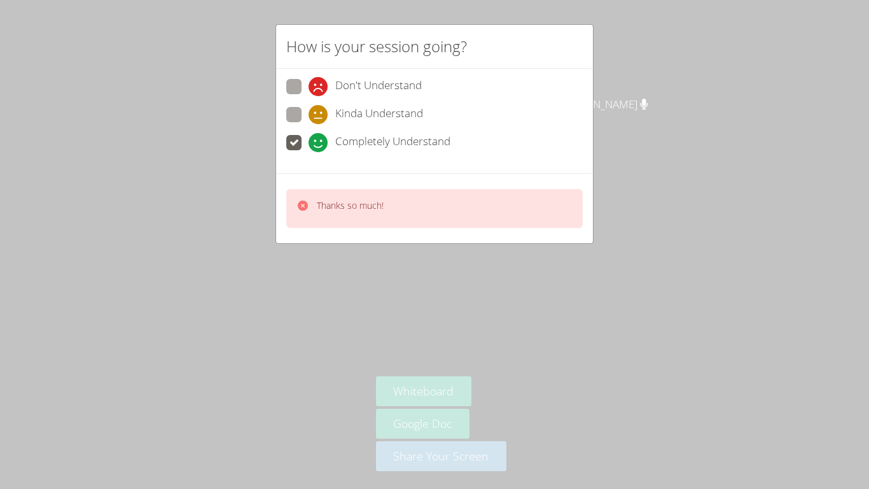
click at [365, 134] on span "Completely Understand" at bounding box center [392, 142] width 115 height 19
click at [319, 135] on input "Completely Understand" at bounding box center [314, 140] width 11 height 11
click at [359, 136] on span "Completely Understand" at bounding box center [392, 142] width 115 height 19
click at [319, 136] on input "Completely Understand" at bounding box center [314, 140] width 11 height 11
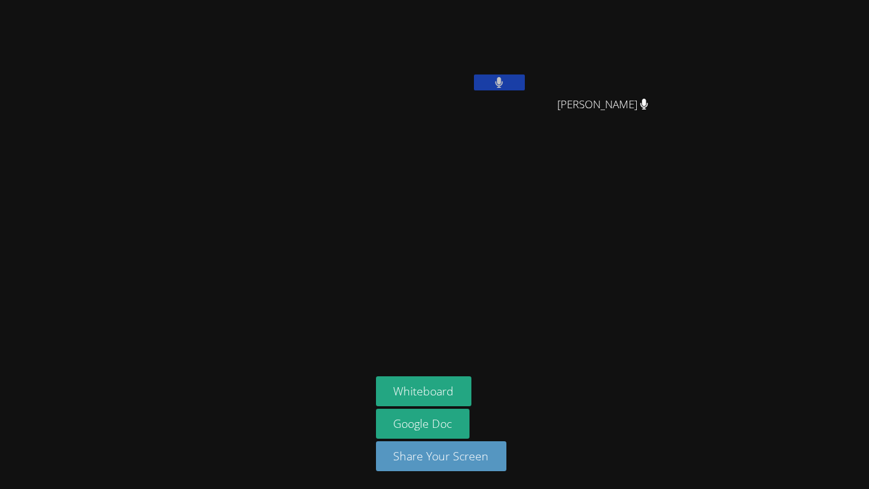
click at [307, 141] on div at bounding box center [185, 244] width 361 height 479
